Goal: Transaction & Acquisition: Download file/media

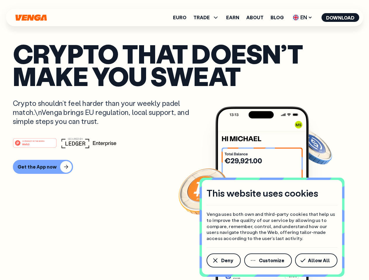
click at [184, 140] on div "#1 PRODUCT OF THE MONTH Web3" at bounding box center [184, 143] width 343 height 11
click at [223, 261] on span "Deny" at bounding box center [227, 261] width 12 height 5
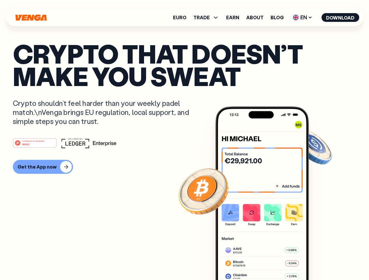
click at [268, 261] on img at bounding box center [261, 205] width 93 height 196
click at [317, 261] on article "Crypto that doesn’t make you sweat Crypto shouldn’t feel harder than your weekl…" at bounding box center [184, 151] width 343 height 219
click at [208, 18] on span "TRADE" at bounding box center [201, 17] width 16 height 5
click at [303, 18] on span "EN" at bounding box center [303, 17] width 24 height 9
click at [340, 18] on button "Download" at bounding box center [340, 17] width 38 height 9
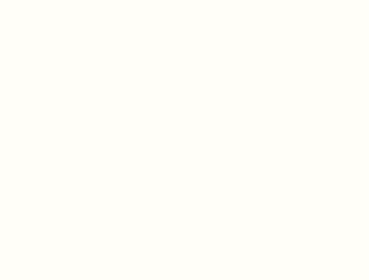
click at [184, 0] on html "This website uses cookies Venga uses both own and third-party cookies that help…" at bounding box center [184, 0] width 369 height 0
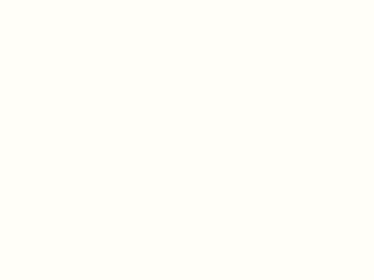
click at [42, 0] on html "This website uses cookies Venga uses both own and third-party cookies that help…" at bounding box center [187, 0] width 374 height 0
click at [36, 0] on html "This website uses cookies Venga uses both own and third-party cookies that help…" at bounding box center [187, 0] width 374 height 0
